Goal: Task Accomplishment & Management: Use online tool/utility

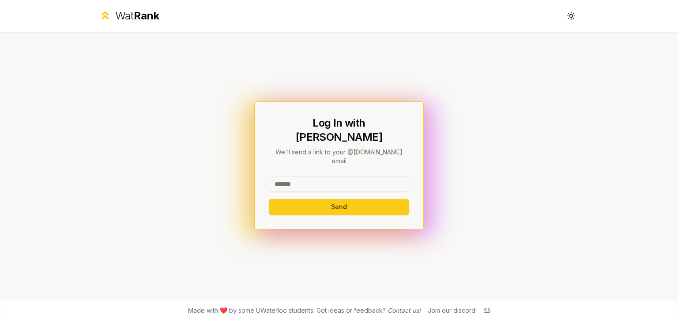
click at [370, 176] on input at bounding box center [339, 184] width 140 height 16
type input "********"
click at [269, 199] on button "Send" at bounding box center [339, 207] width 140 height 16
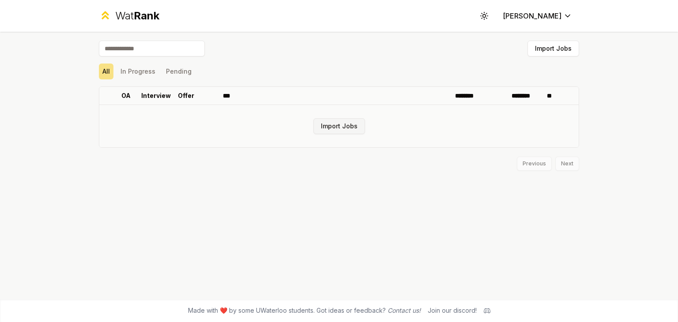
click at [348, 131] on button "Import Jobs" at bounding box center [340, 126] width 52 height 16
